Goal: Navigation & Orientation: Find specific page/section

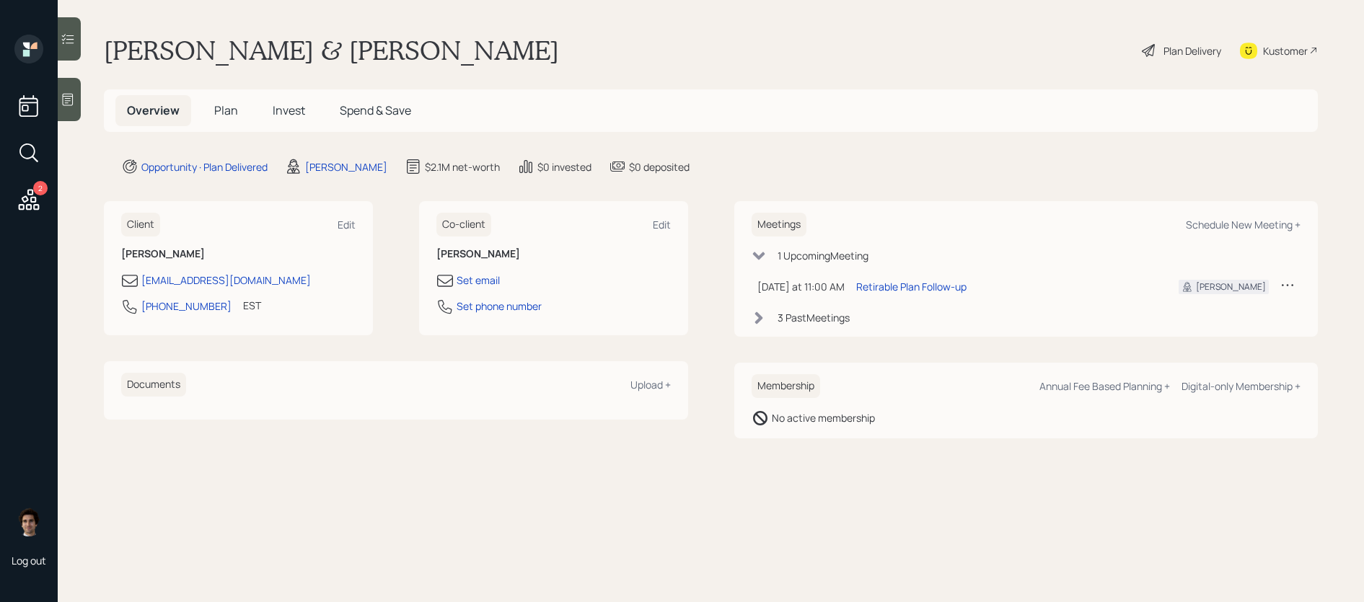
click at [261, 110] on h5 "Invest" at bounding box center [289, 110] width 56 height 31
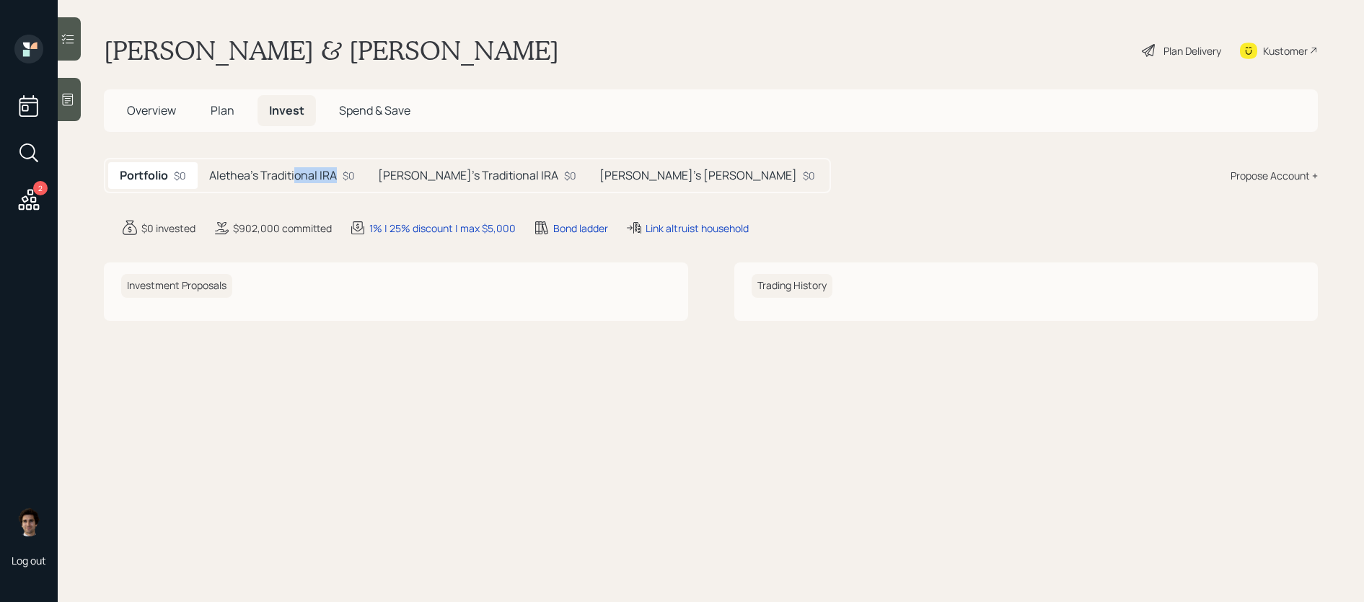
click at [296, 183] on div "Alethea's Traditional IRA $0" at bounding box center [282, 175] width 169 height 27
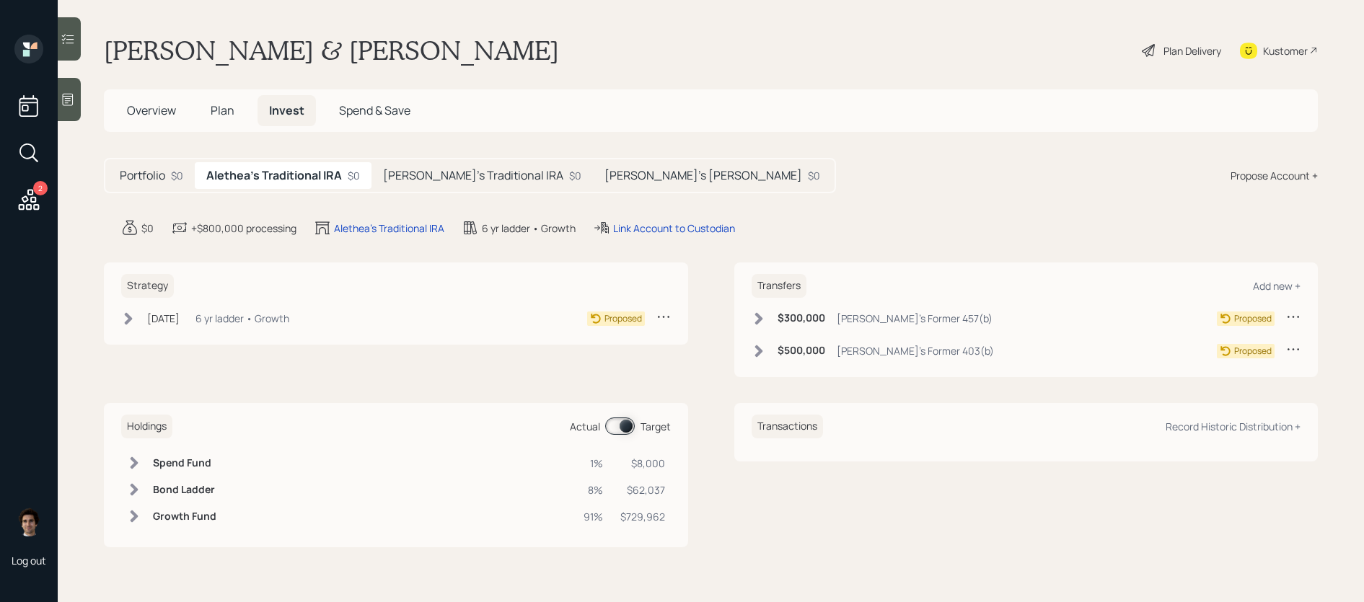
click at [456, 190] on div "Portfolio $0 Alethea's Traditional IRA $0 David's Traditional IRA $0 David's Ro…" at bounding box center [470, 175] width 732 height 35
click at [458, 182] on h5 "David's Traditional IRA" at bounding box center [473, 176] width 180 height 14
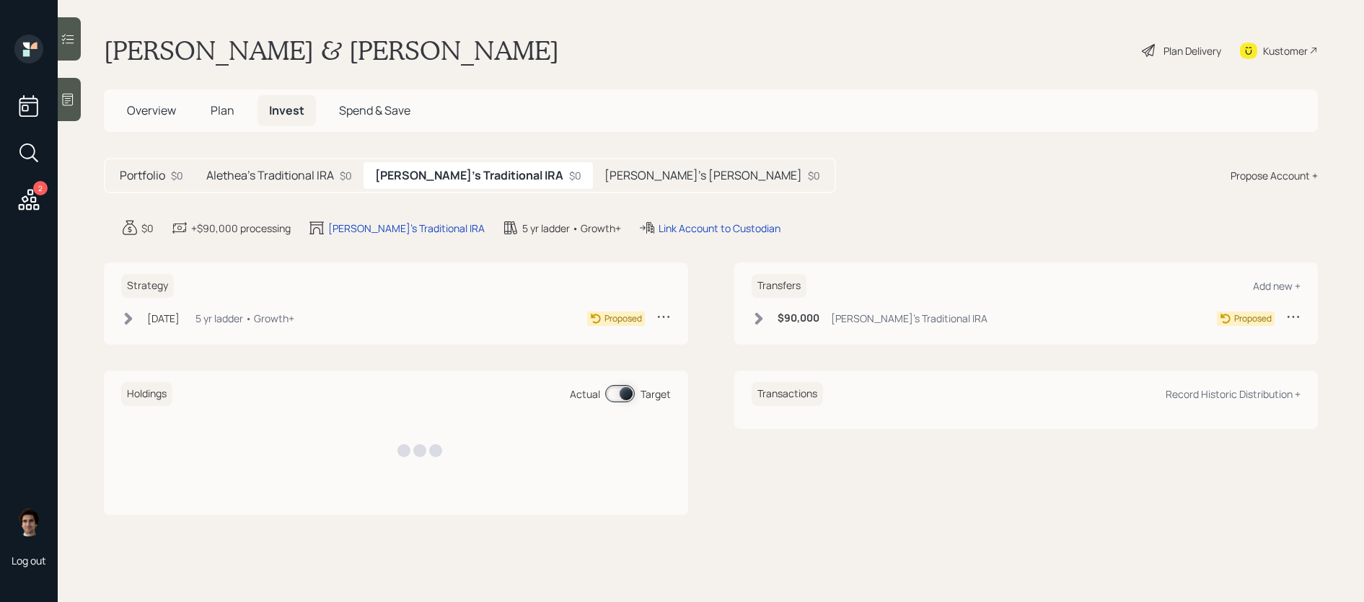
click at [593, 185] on div "David's Roth IRA $0" at bounding box center [712, 175] width 239 height 27
